Goal: Navigation & Orientation: Find specific page/section

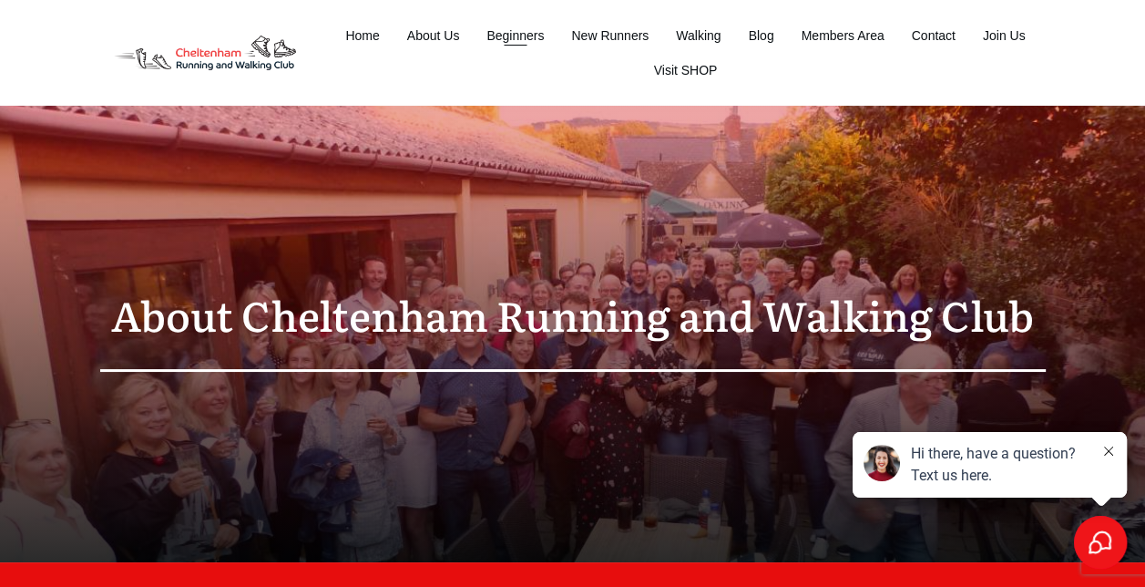
click at [533, 42] on span "Beginners" at bounding box center [514, 36] width 57 height 26
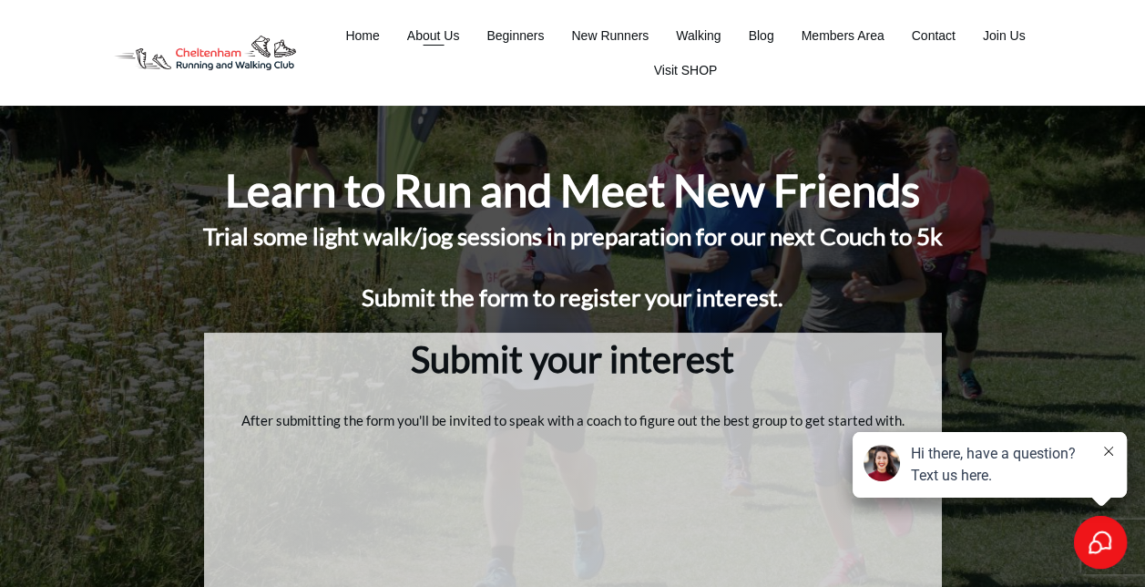
click at [419, 46] on span "About Us" at bounding box center [433, 36] width 53 height 26
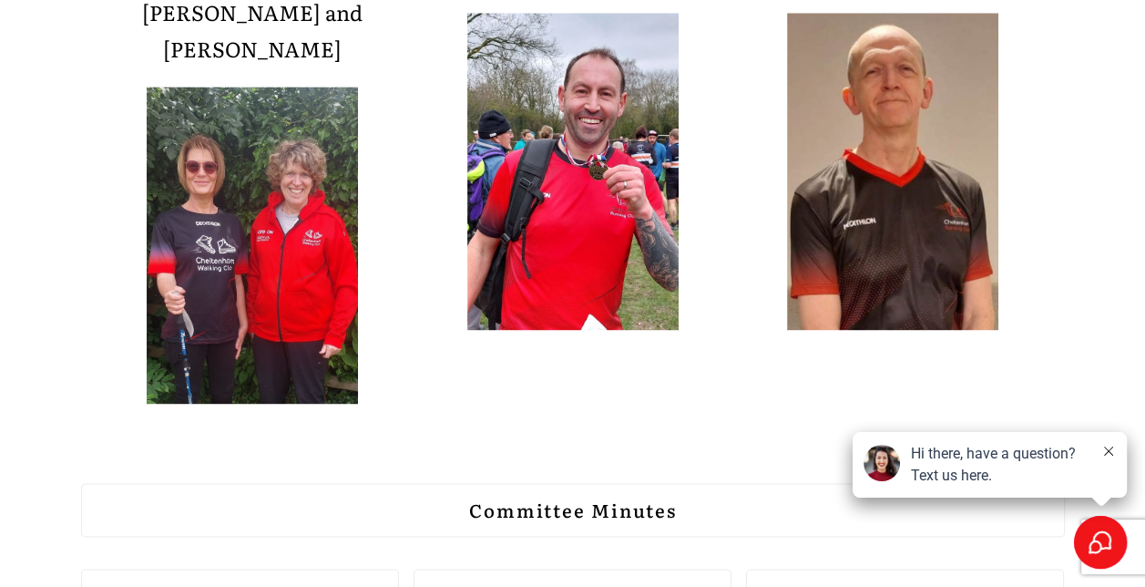
scroll to position [2452, 0]
